Goal: Transaction & Acquisition: Purchase product/service

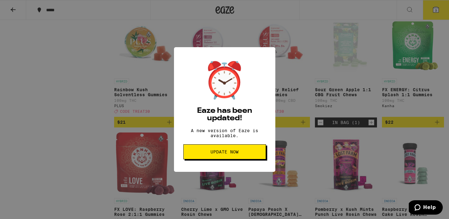
click at [239, 152] on button "Update Now" at bounding box center [225, 151] width 83 height 15
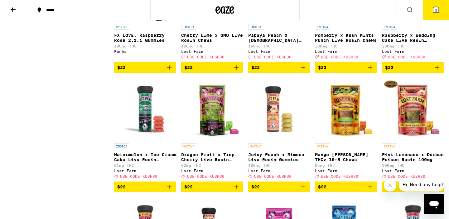
scroll to position [2582, 0]
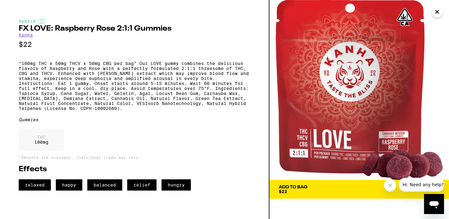
click at [439, 15] on icon "Close" at bounding box center [437, 11] width 7 height 9
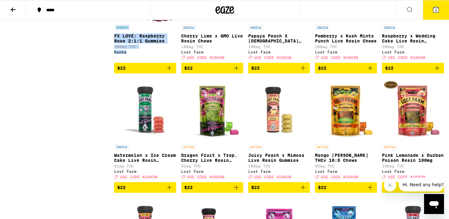
click at [169, 72] on icon "Add to bag" at bounding box center [169, 67] width 7 height 7
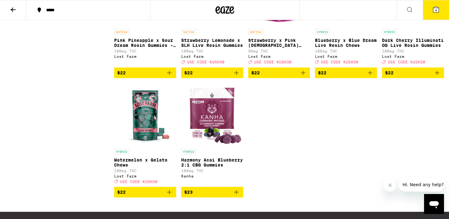
scroll to position [2804, 0]
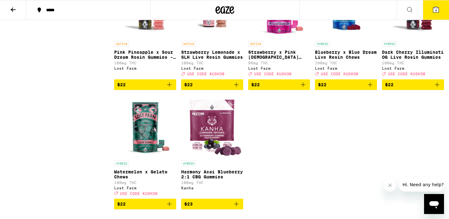
click at [437, 7] on icon at bounding box center [436, 10] width 6 height 6
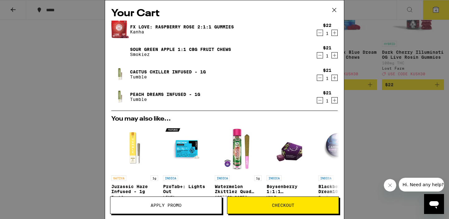
click at [320, 78] on icon "Decrement" at bounding box center [320, 77] width 6 height 7
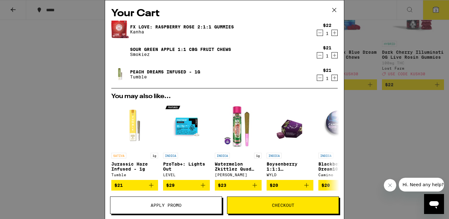
click at [320, 78] on icon "Decrement" at bounding box center [320, 77] width 6 height 7
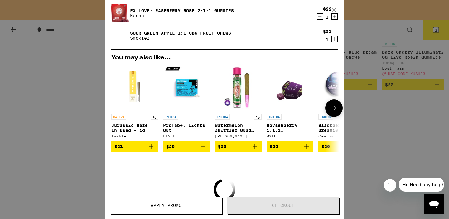
scroll to position [39, 0]
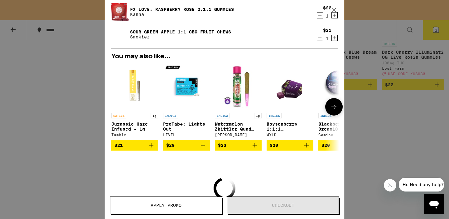
click at [336, 105] on icon at bounding box center [334, 106] width 7 height 7
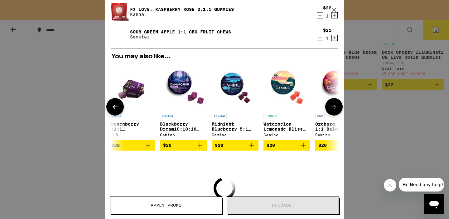
click at [336, 105] on icon at bounding box center [334, 106] width 7 height 7
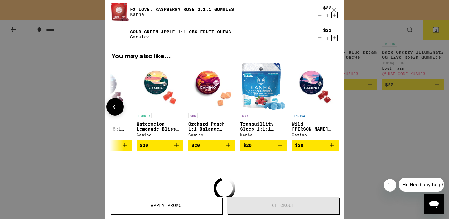
scroll to position [0, 291]
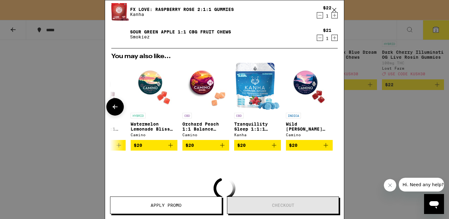
click at [335, 108] on div at bounding box center [334, 106] width 17 height 17
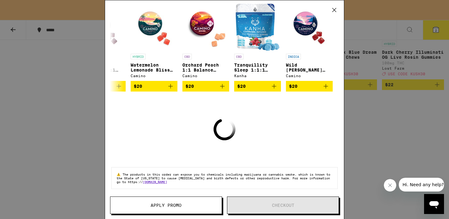
scroll to position [0, 0]
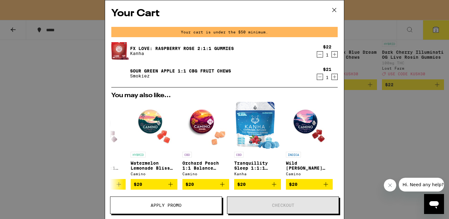
click at [333, 10] on icon at bounding box center [334, 9] width 9 height 9
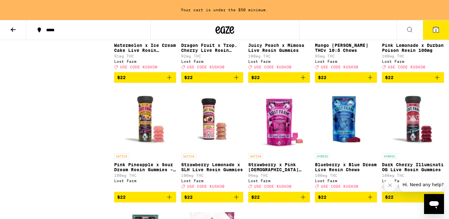
scroll to position [2691, 0]
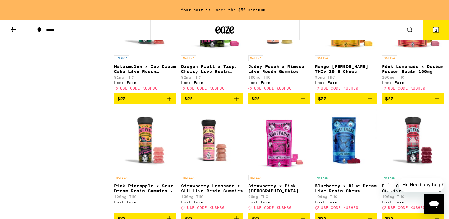
click at [335, 74] on p "Mango [PERSON_NAME] THCv 10:5 Chews" at bounding box center [346, 69] width 62 height 10
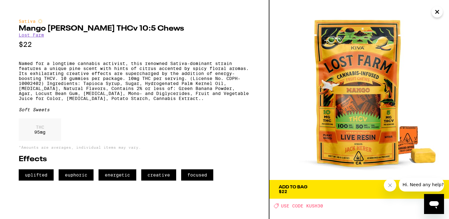
click at [316, 190] on span "Add To Bag $22" at bounding box center [359, 189] width 161 height 9
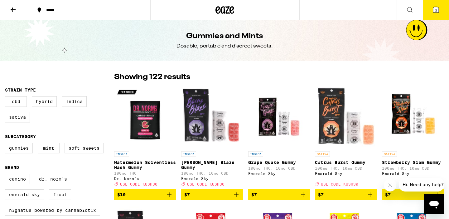
click at [16, 13] on button at bounding box center [13, 10] width 26 height 20
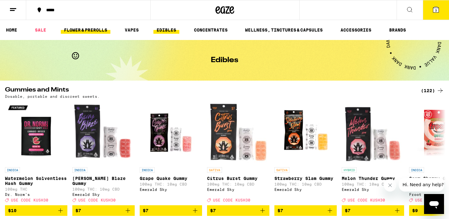
click at [90, 31] on link "FLOWER & PREROLLS" at bounding box center [86, 29] width 50 height 7
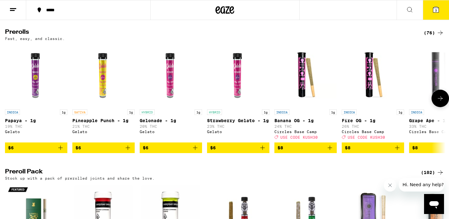
scroll to position [344, 0]
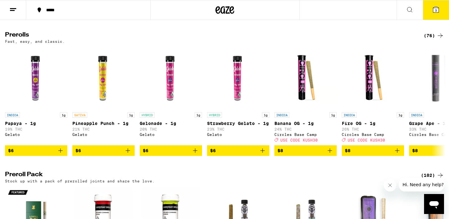
click at [434, 39] on div "(76)" at bounding box center [434, 35] width 20 height 7
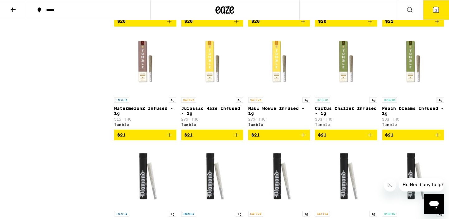
scroll to position [1215, 0]
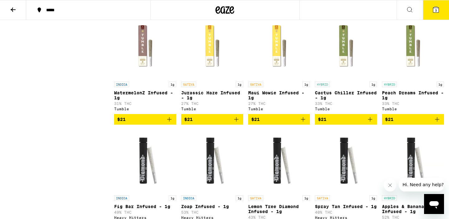
click at [392, 100] on p "Peach Dreams Infused - 1g" at bounding box center [413, 95] width 62 height 10
click at [341, 100] on p "Cactus Chiller Infused - 1g" at bounding box center [346, 95] width 62 height 10
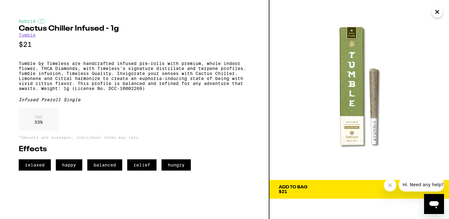
click at [329, 195] on button "Add To Bag $21" at bounding box center [360, 189] width 180 height 19
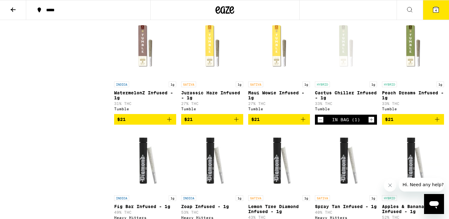
click at [436, 7] on icon at bounding box center [436, 10] width 6 height 6
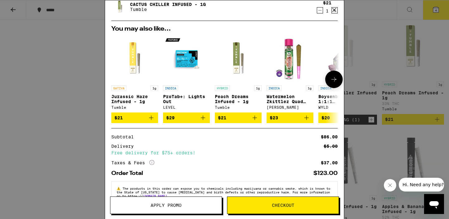
scroll to position [108, 0]
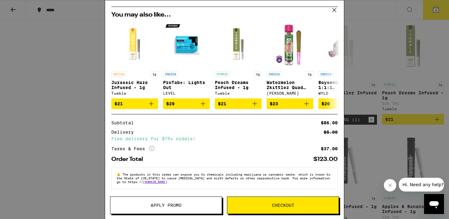
click at [177, 207] on span "Apply Promo" at bounding box center [166, 205] width 31 height 4
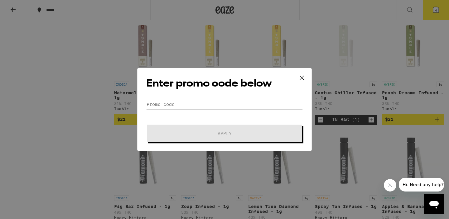
click at [200, 104] on input "Promo Code" at bounding box center [224, 104] width 157 height 9
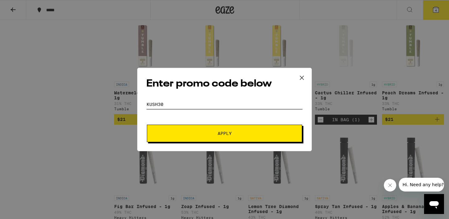
type input "kush30"
click at [221, 135] on span "Apply" at bounding box center [225, 133] width 14 height 4
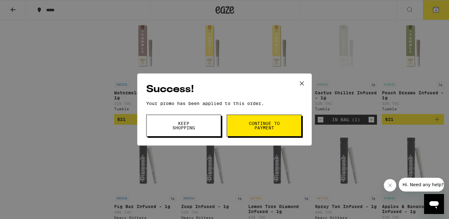
click at [267, 131] on button "Continue to payment" at bounding box center [264, 126] width 75 height 22
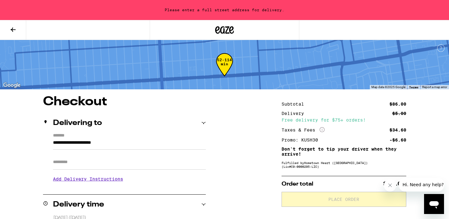
click at [76, 144] on input "**********" at bounding box center [129, 144] width 153 height 11
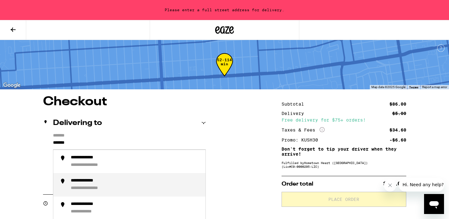
click at [101, 189] on div "**********" at bounding box center [95, 188] width 48 height 6
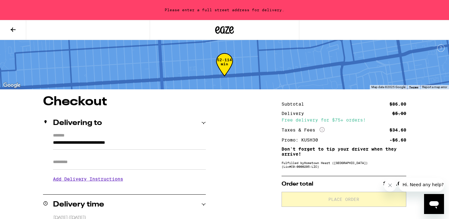
type input "**********"
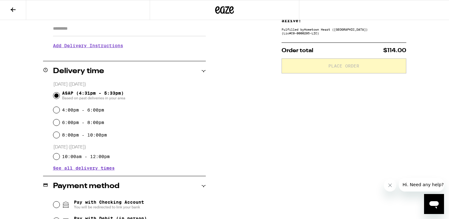
scroll to position [146, 0]
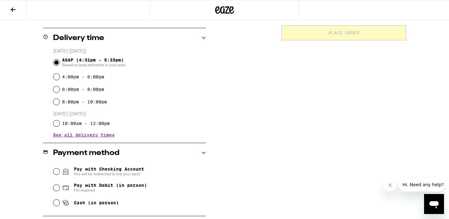
click at [59, 202] on div "Cash (in person)" at bounding box center [129, 203] width 153 height 14
click at [57, 203] on input "Cash (in person)" at bounding box center [56, 202] width 6 height 6
radio input "true"
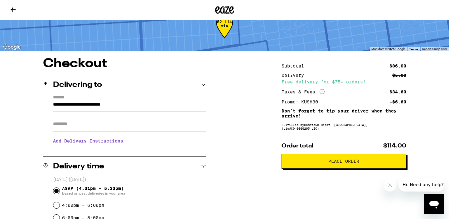
scroll to position [32, 0]
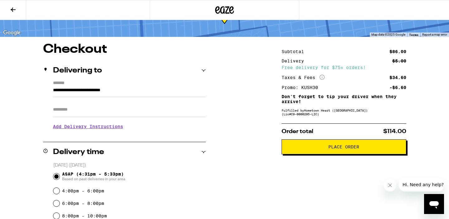
click at [334, 149] on span "Place Order" at bounding box center [344, 146] width 31 height 4
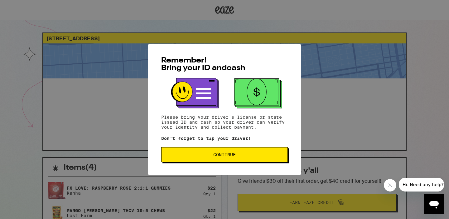
click at [223, 157] on span "Continue" at bounding box center [224, 154] width 22 height 4
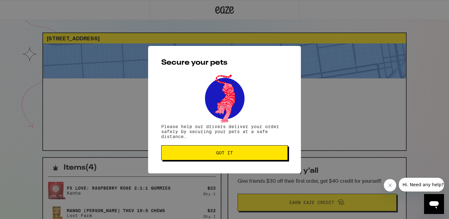
click at [223, 158] on button "Got it" at bounding box center [224, 152] width 127 height 15
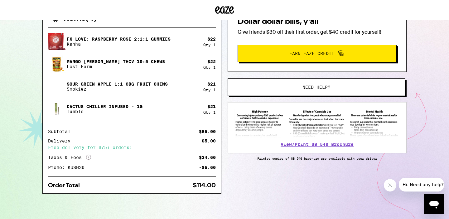
scroll to position [148, 0]
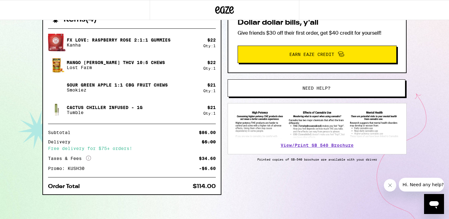
click at [88, 157] on icon "More Info" at bounding box center [88, 157] width 5 height 5
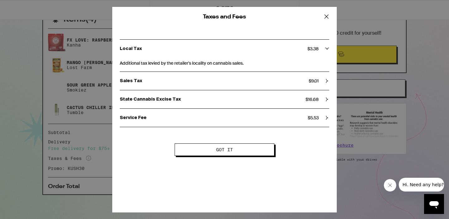
click at [326, 99] on icon at bounding box center [327, 99] width 4 height 4
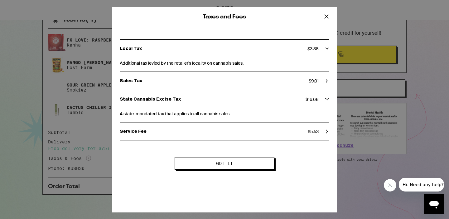
click at [326, 16] on icon at bounding box center [327, 16] width 4 height 4
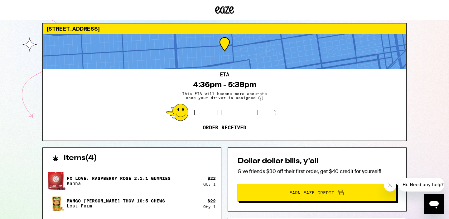
scroll to position [0, 0]
